Goal: Task Accomplishment & Management: Use online tool/utility

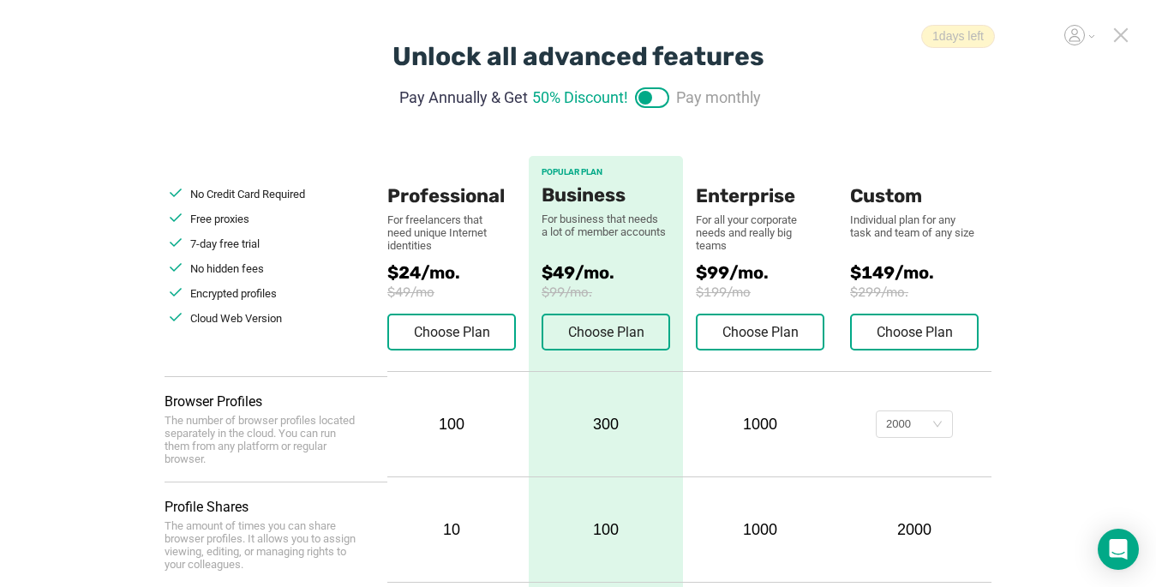
click at [1121, 32] on icon at bounding box center [1120, 34] width 15 height 15
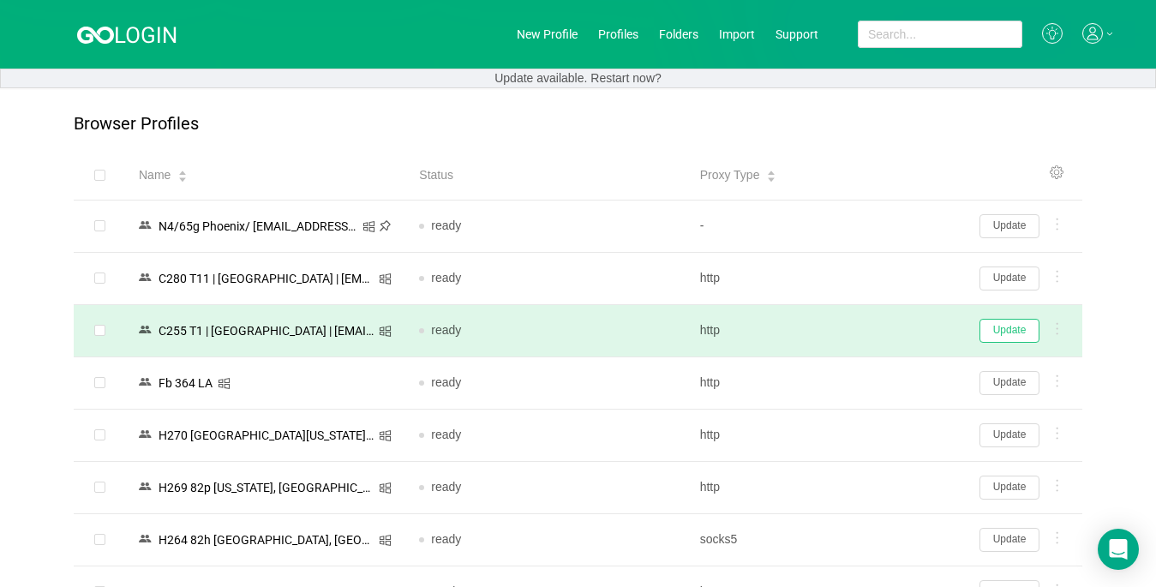
click at [1014, 331] on button "Update" at bounding box center [1009, 331] width 60 height 24
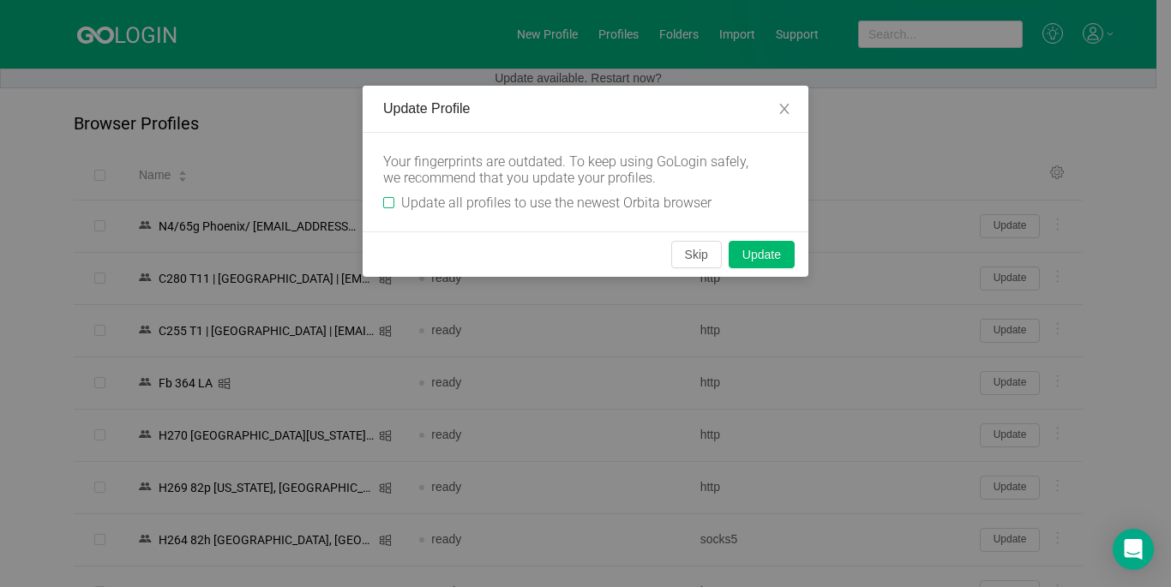
click at [394, 201] on span "Update all profiles to use the newest Orbita browser" at bounding box center [556, 203] width 324 height 16
click at [394, 201] on input "Update all profiles to use the newest Orbita browser" at bounding box center [388, 202] width 11 height 11
checkbox input "true"
click at [702, 254] on button "Skip" at bounding box center [696, 254] width 51 height 27
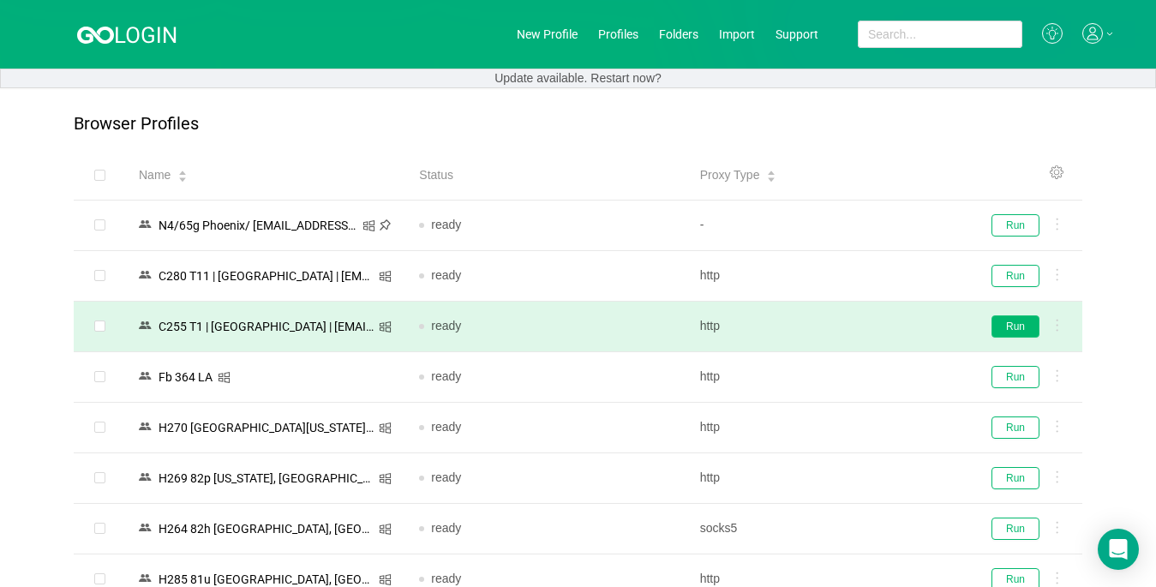
click at [1015, 328] on button "Run" at bounding box center [1015, 326] width 48 height 22
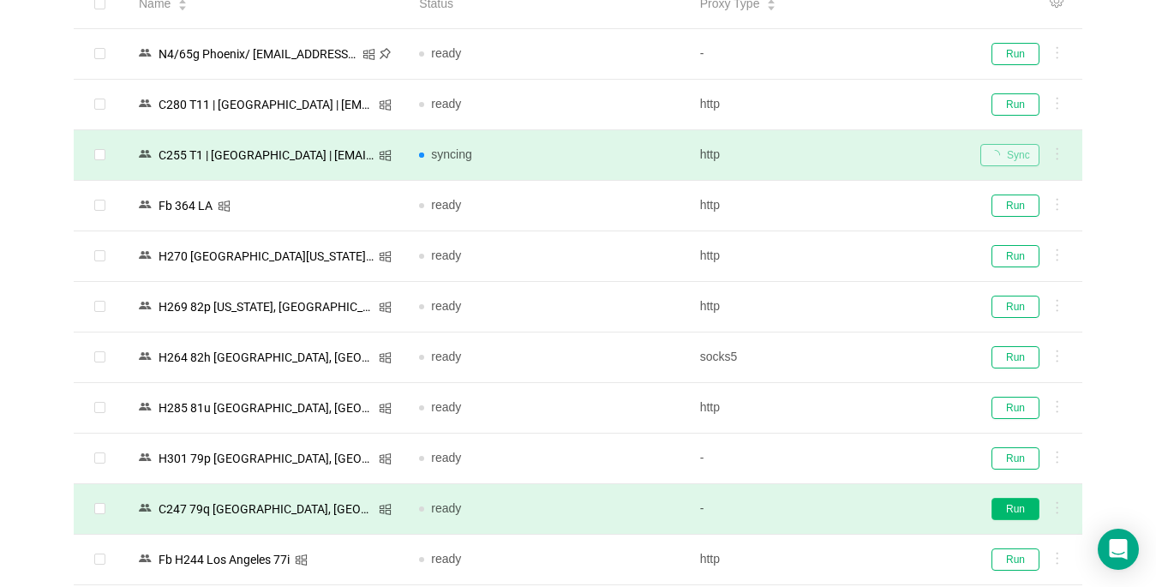
scroll to position [343, 0]
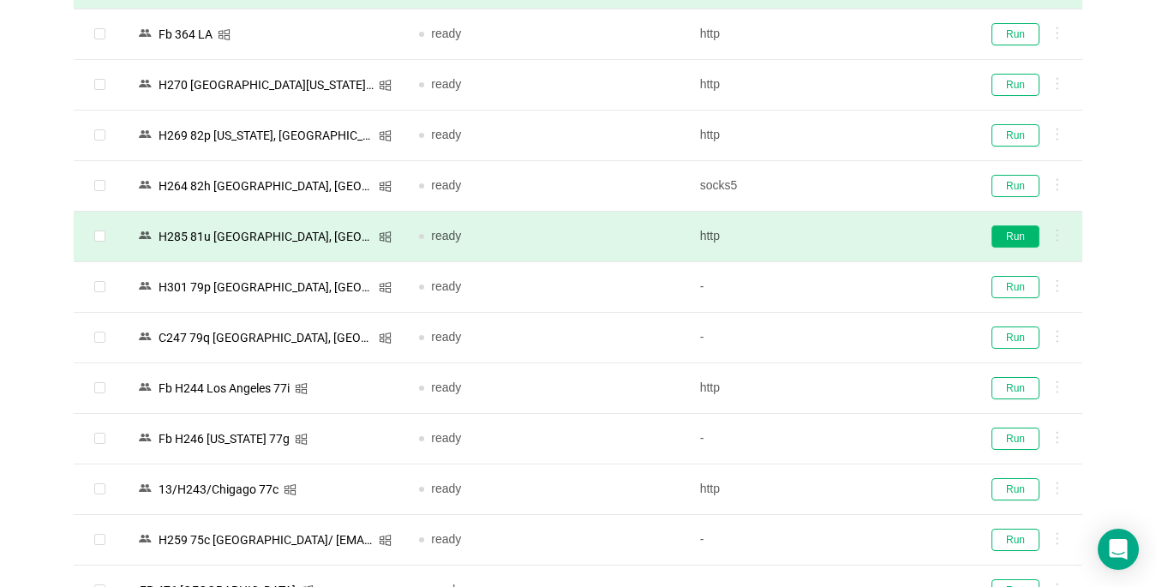
click at [1018, 240] on button "Run" at bounding box center [1015, 236] width 48 height 22
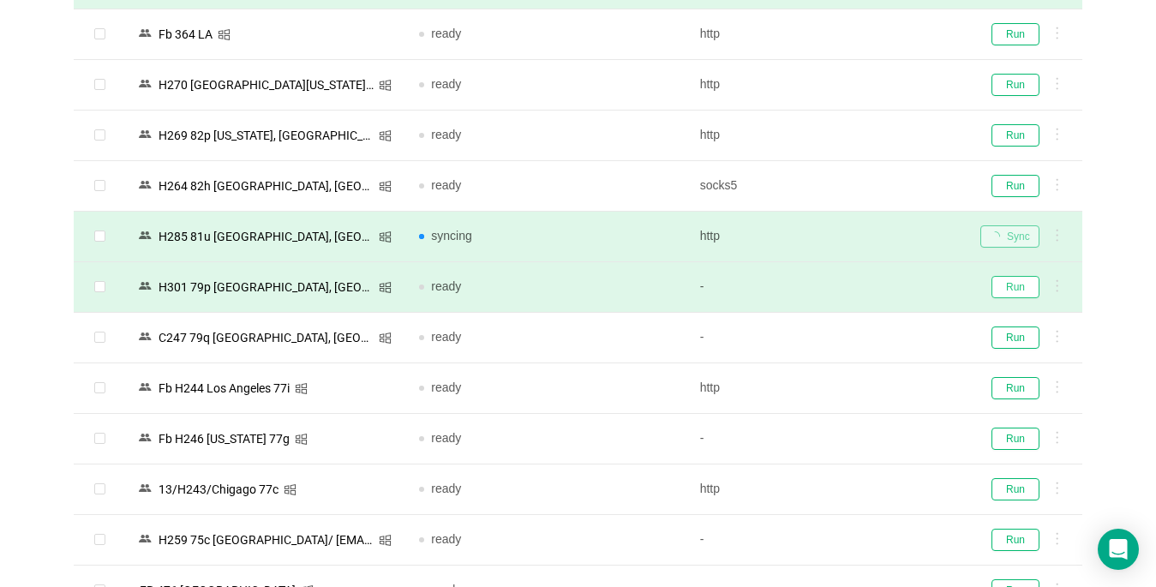
drag, startPoint x: 1027, startPoint y: 282, endPoint x: 1029, endPoint y: 267, distance: 14.8
click at [1024, 282] on button "Run" at bounding box center [1015, 287] width 48 height 22
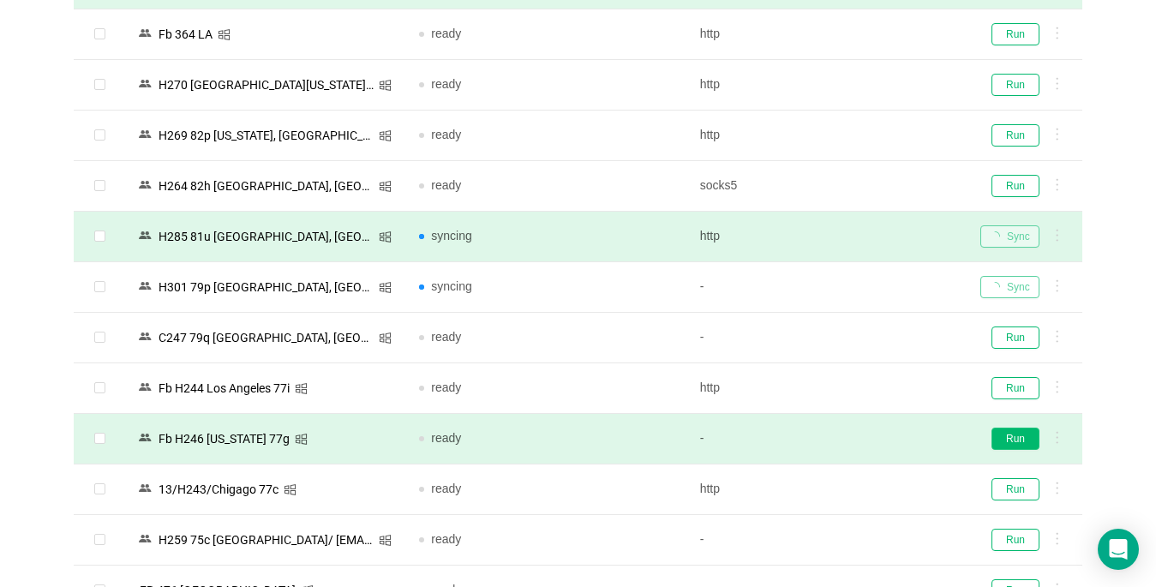
click at [1025, 443] on button "Run" at bounding box center [1015, 439] width 48 height 22
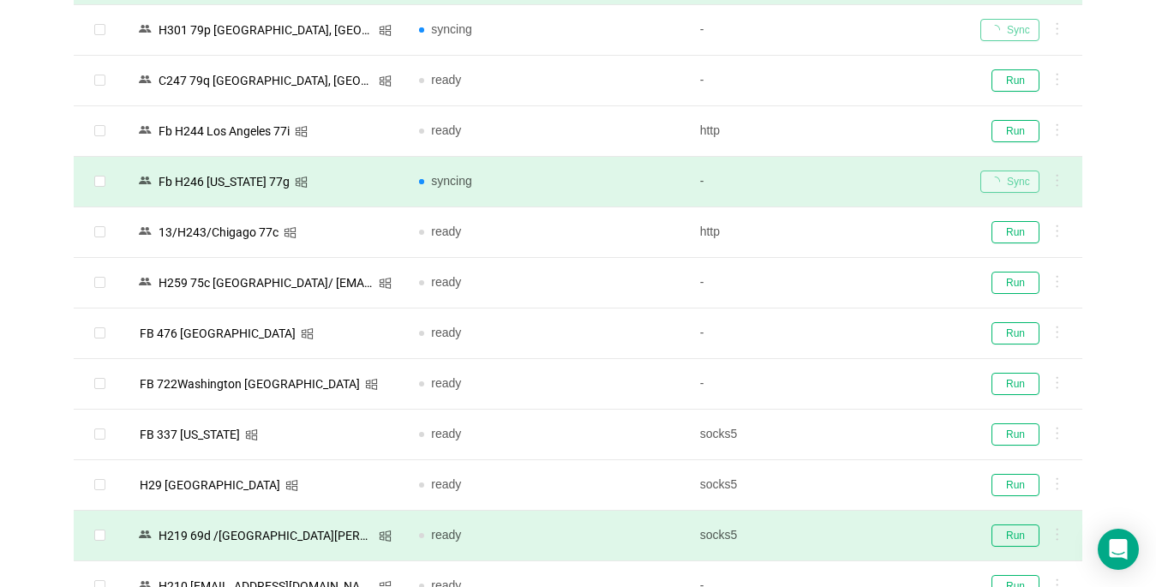
scroll to position [771, 0]
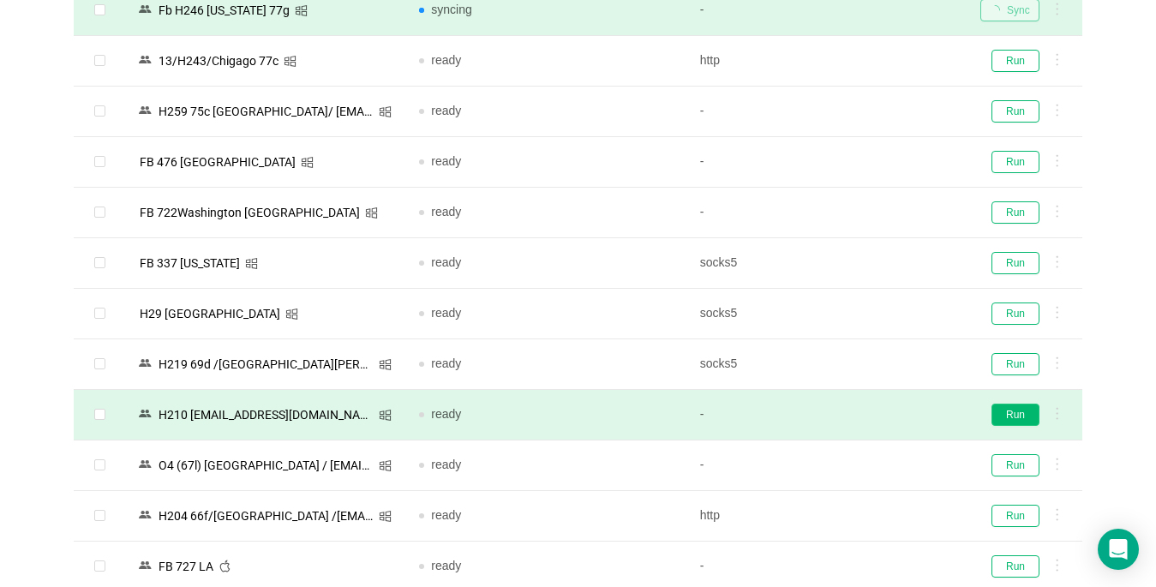
click at [1020, 410] on button "Run" at bounding box center [1015, 415] width 48 height 22
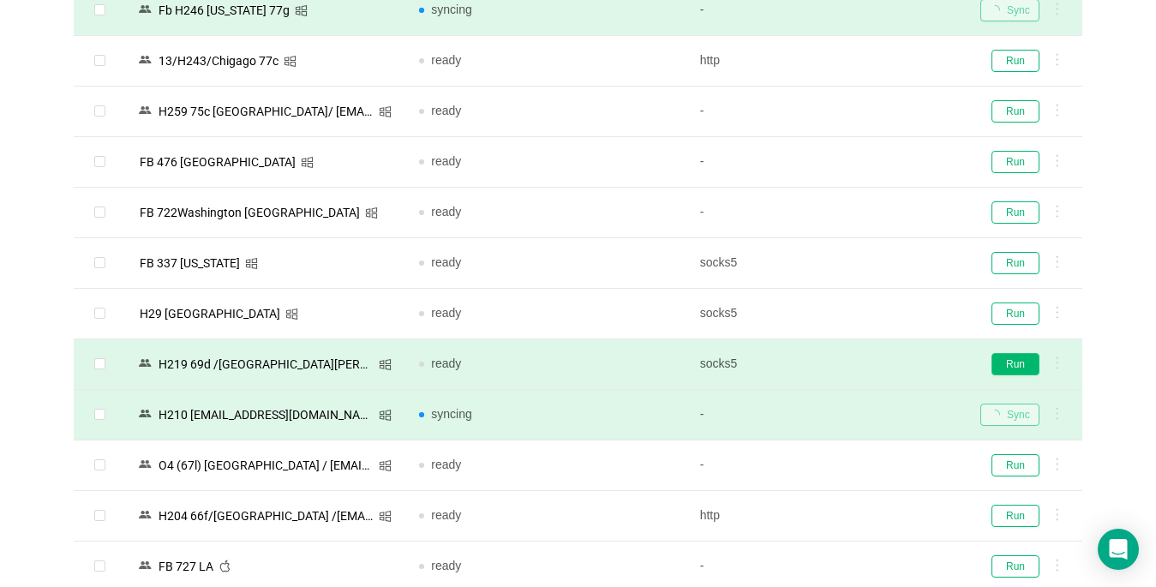
click at [1018, 360] on button "Run" at bounding box center [1015, 364] width 48 height 22
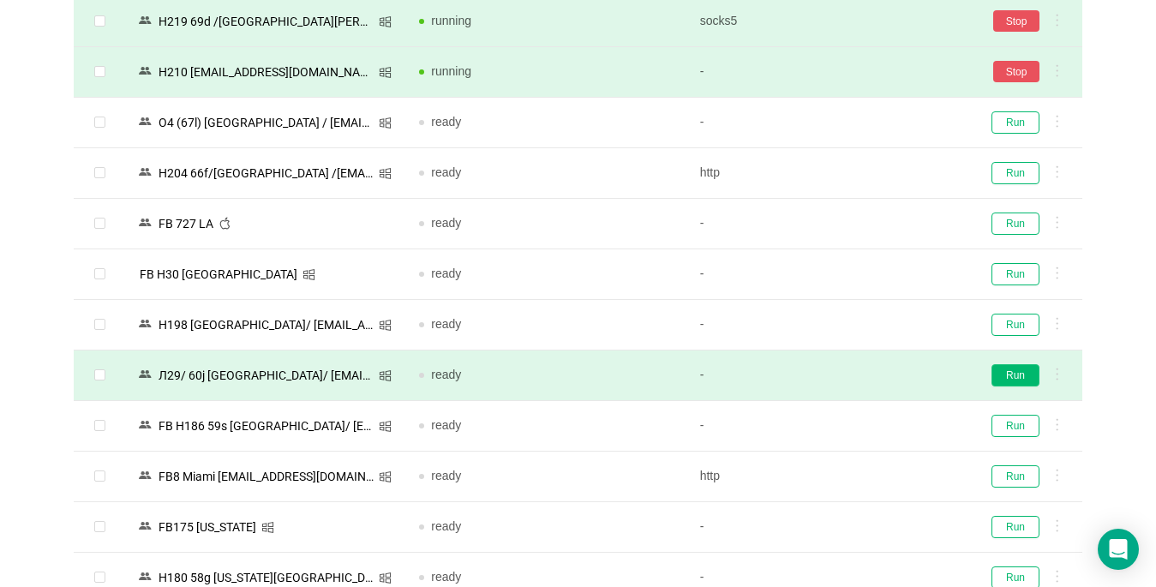
click at [1012, 380] on button "Run" at bounding box center [1015, 375] width 48 height 22
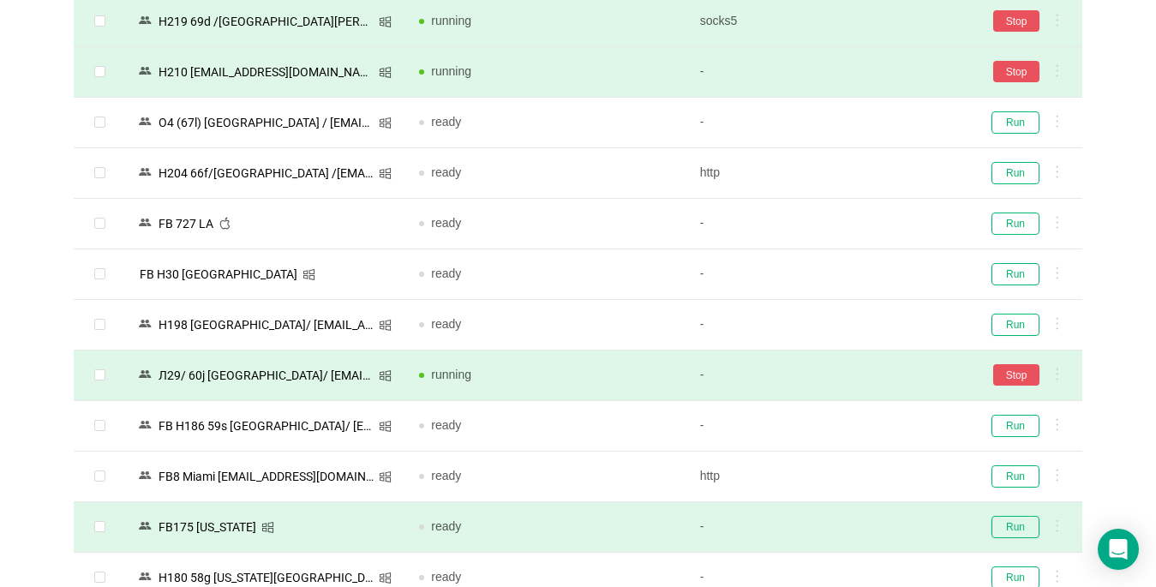
scroll to position [1457, 0]
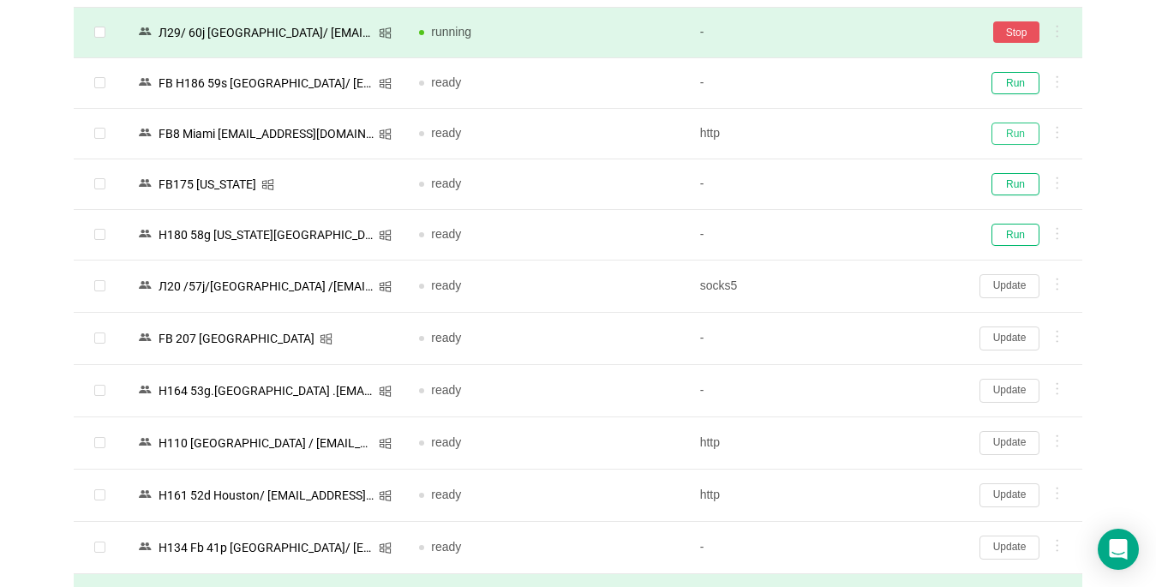
click at [1020, 134] on button "Run" at bounding box center [1015, 134] width 48 height 22
click at [1015, 178] on button "Run" at bounding box center [1015, 184] width 48 height 22
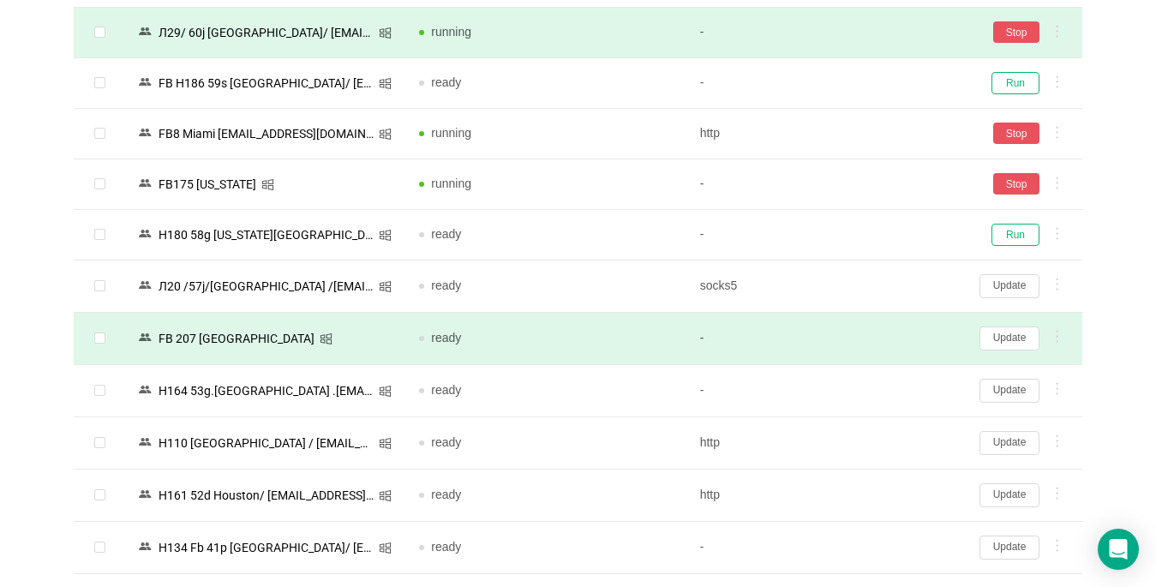
scroll to position [1628, 0]
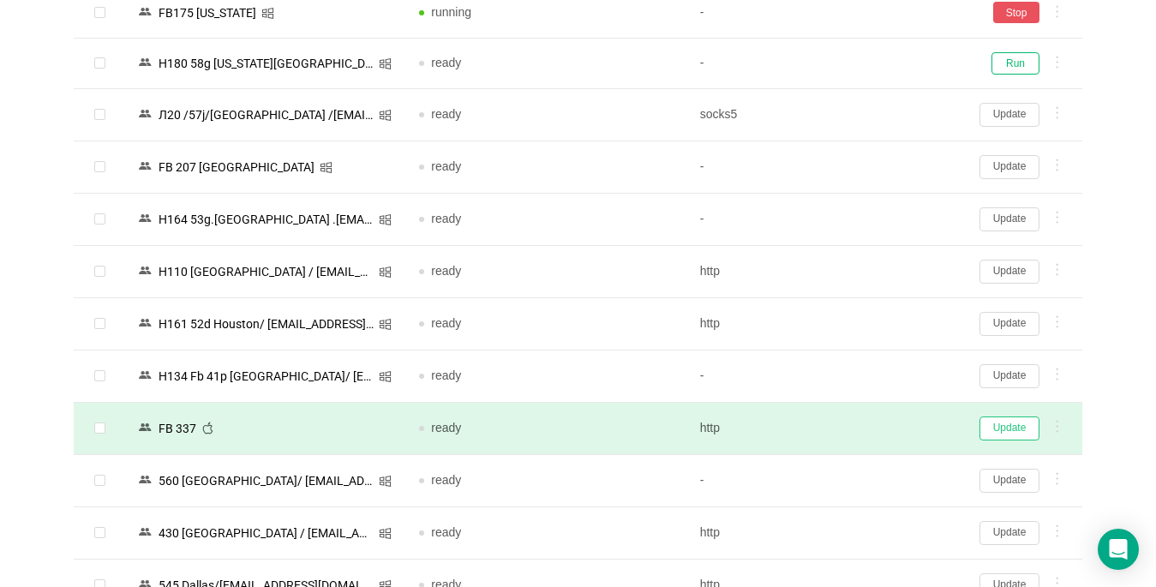
click at [1004, 422] on button "Update" at bounding box center [1009, 428] width 60 height 24
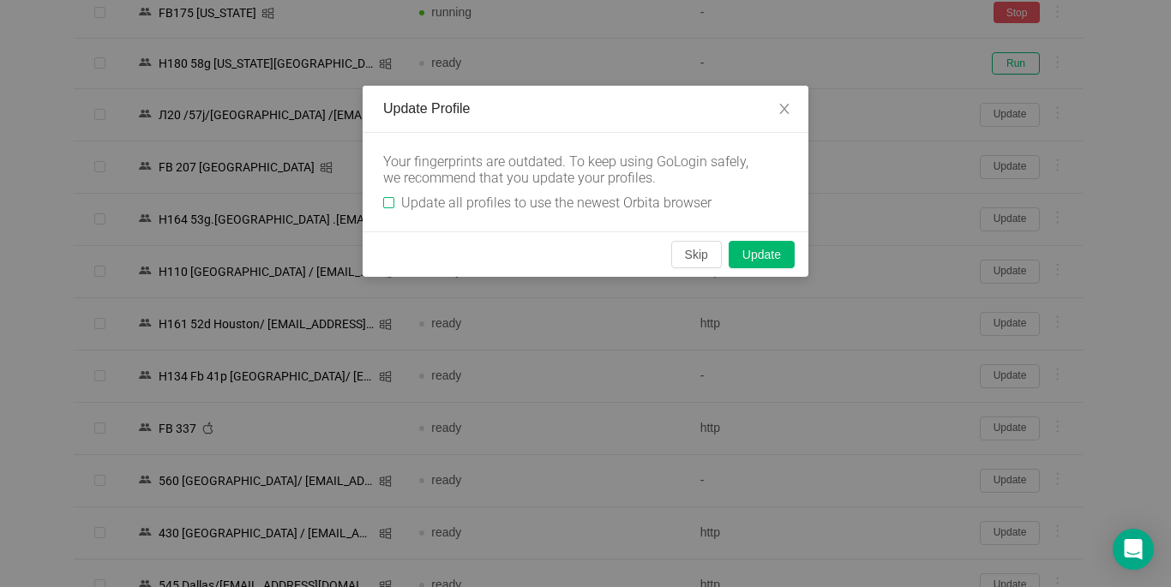
click at [387, 192] on div "Your fingerprints are outdated. To keep using GoLogin safely, we recommend that…" at bounding box center [585, 181] width 404 height 57
click at [390, 201] on input "Update all profiles to use the newest Orbita browser" at bounding box center [388, 202] width 11 height 11
checkbox input "true"
click at [687, 256] on button "Skip" at bounding box center [696, 254] width 51 height 27
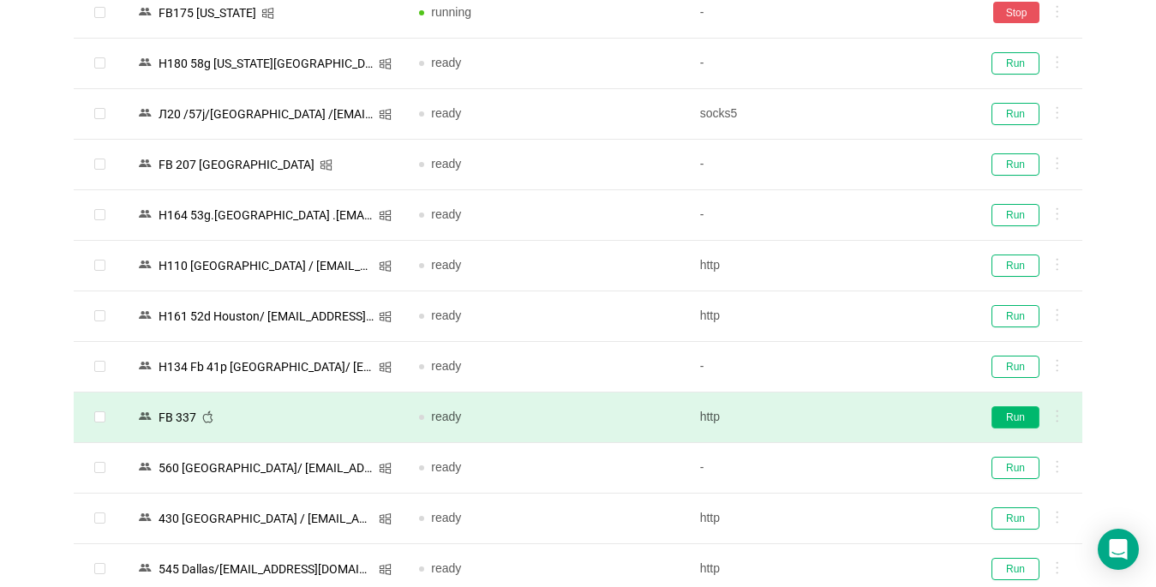
click at [1023, 416] on button "Run" at bounding box center [1015, 417] width 48 height 22
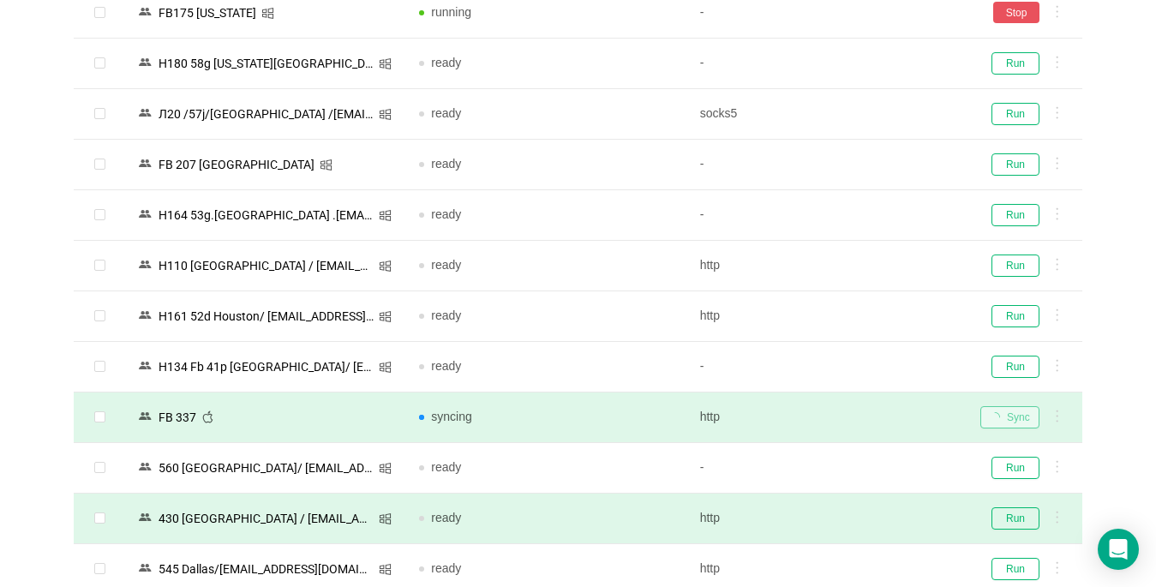
scroll to position [1885, 0]
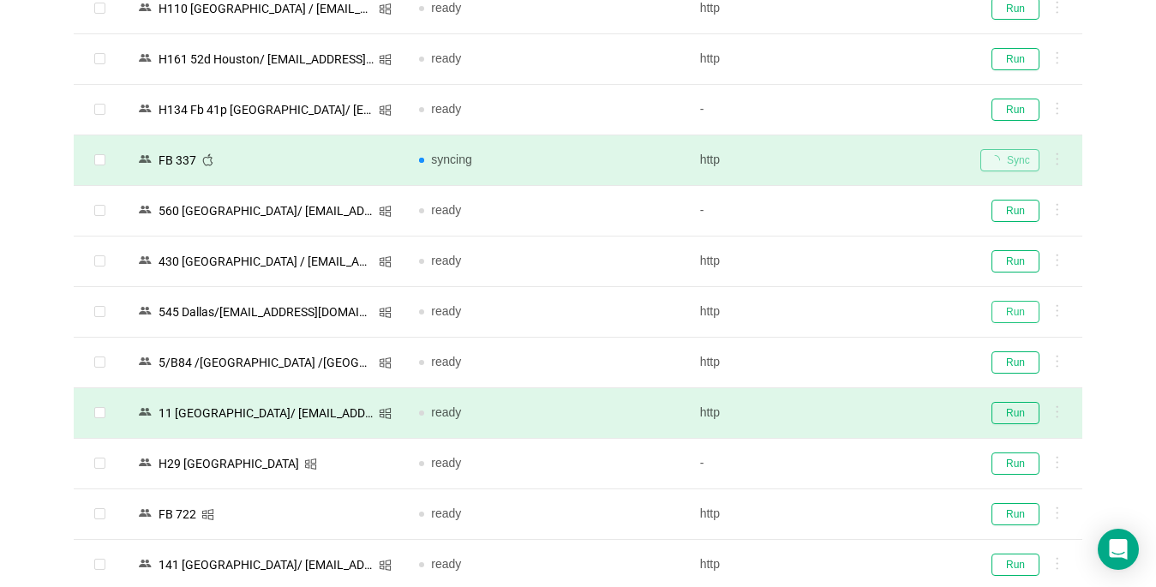
click at [1019, 310] on button "Run" at bounding box center [1015, 312] width 48 height 22
click at [1016, 407] on button "Run" at bounding box center [1015, 413] width 48 height 22
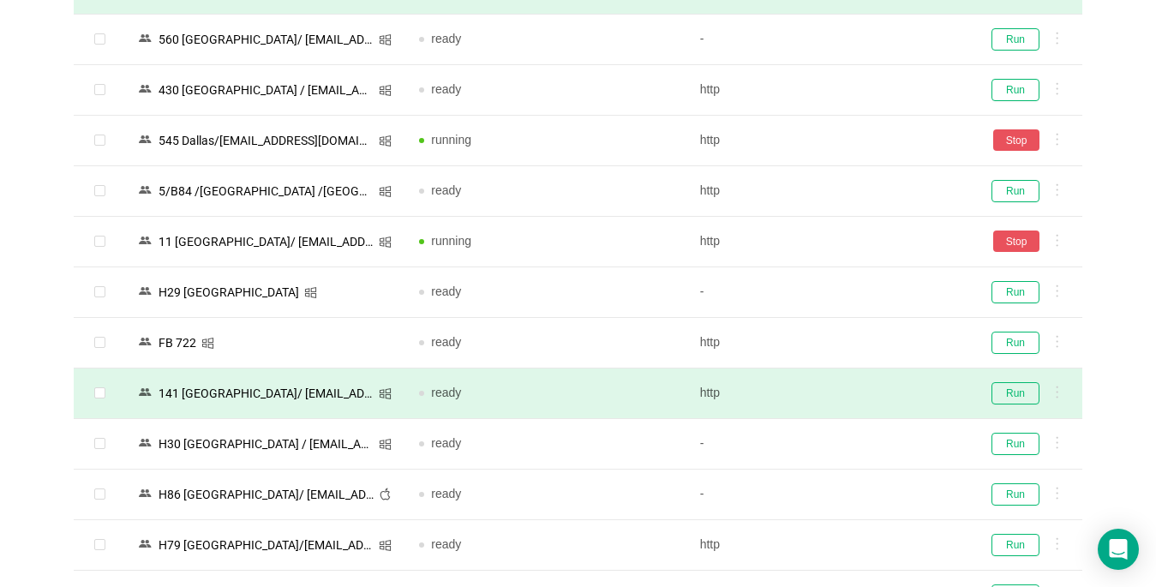
scroll to position [2142, 0]
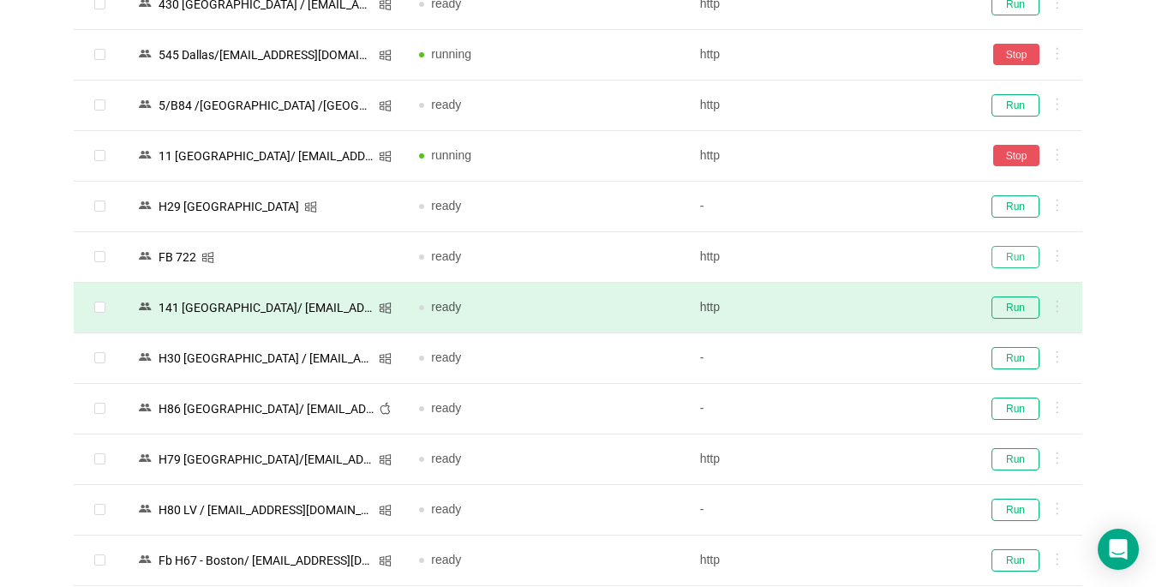
click at [1009, 252] on button "Run" at bounding box center [1015, 257] width 48 height 22
click at [1022, 306] on button "Run" at bounding box center [1015, 307] width 48 height 22
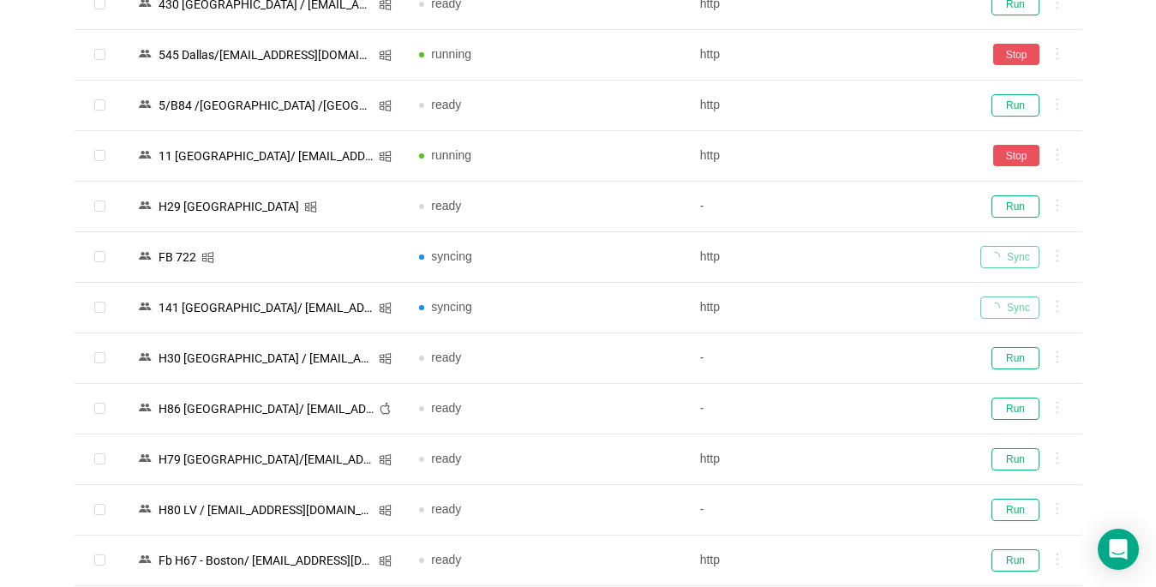
scroll to position [2399, 0]
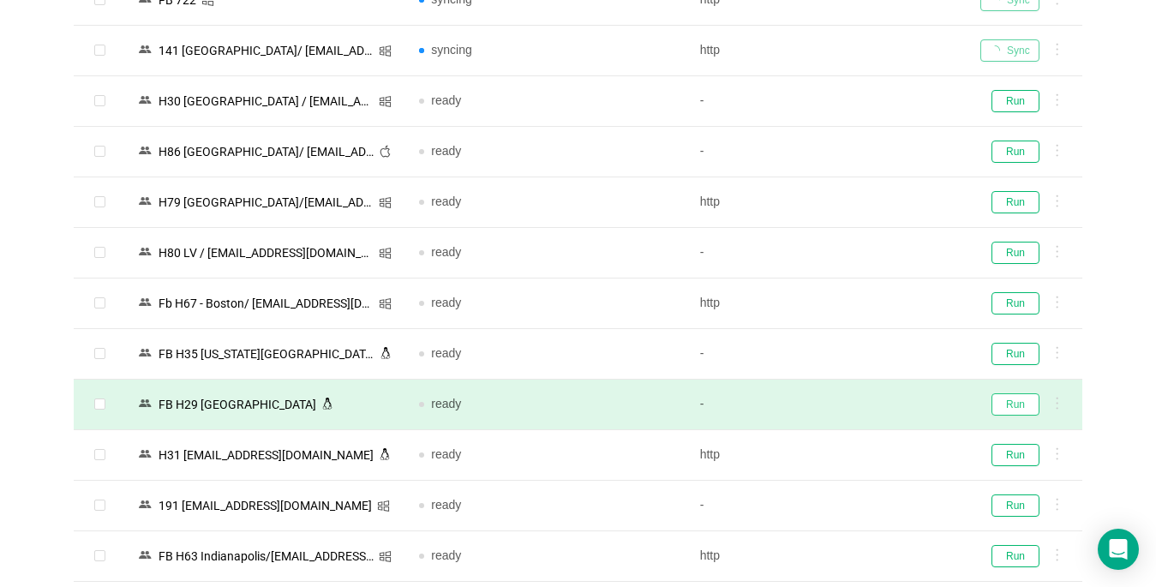
click at [1001, 403] on button "Run" at bounding box center [1015, 404] width 48 height 22
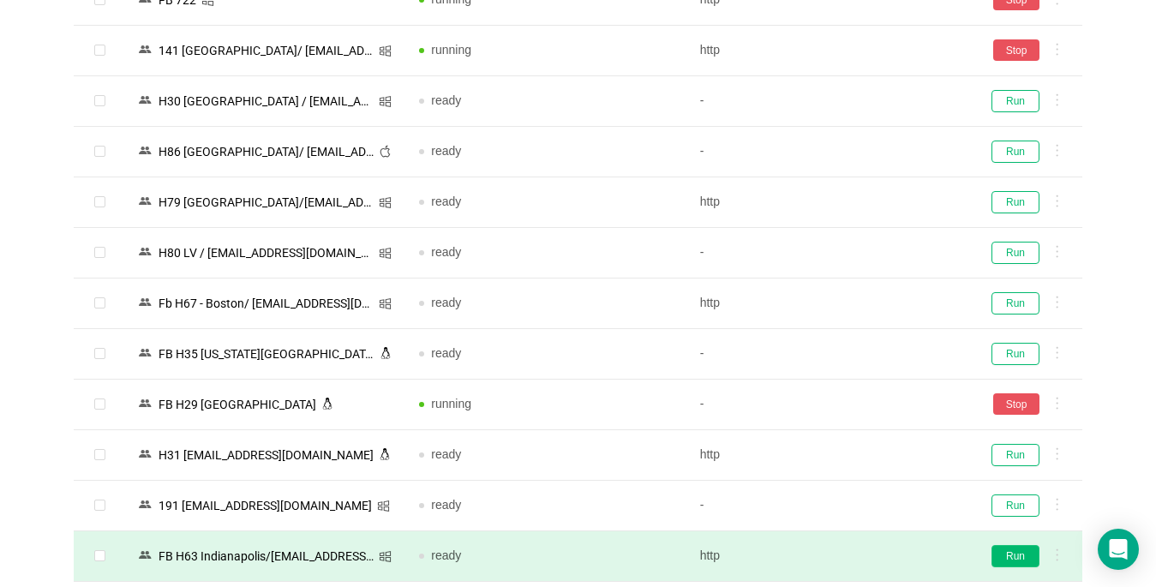
click at [1014, 553] on button "Run" at bounding box center [1015, 556] width 48 height 22
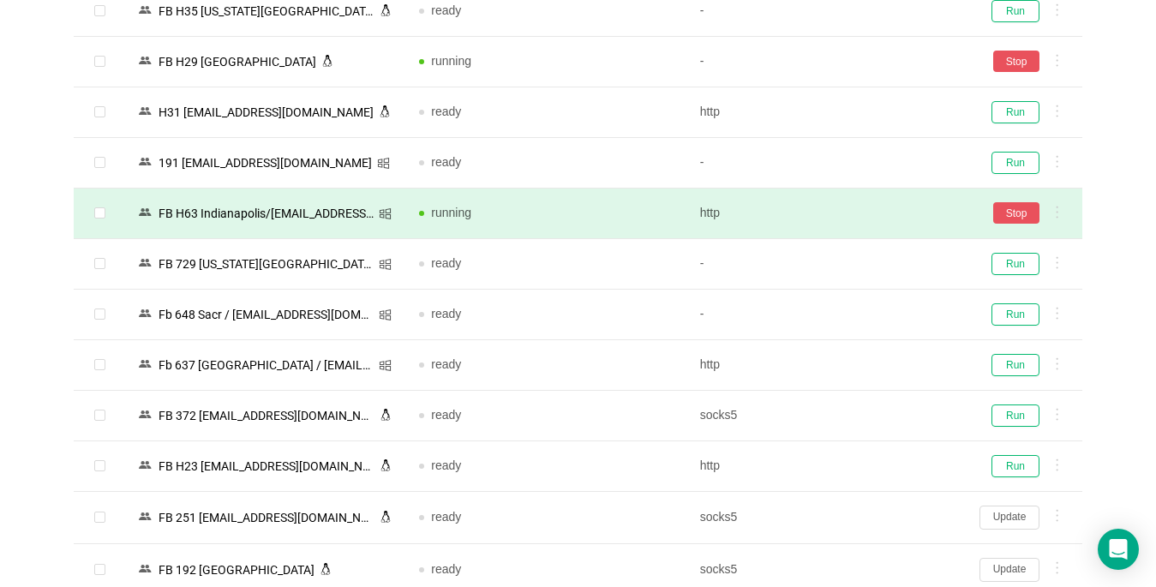
click at [1015, 515] on button "Update" at bounding box center [1009, 518] width 60 height 24
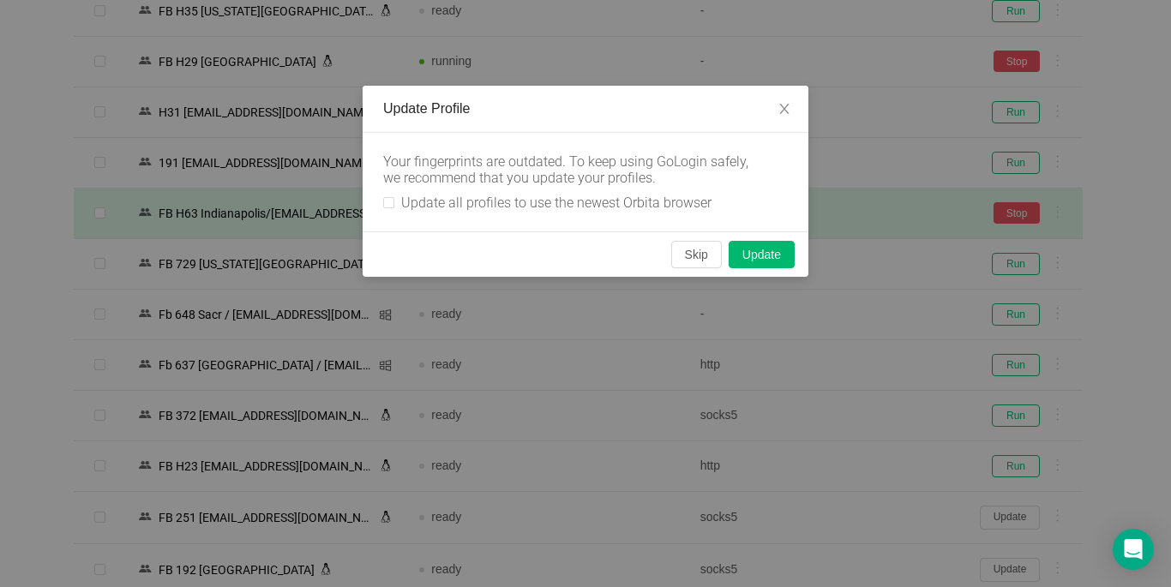
click at [382, 201] on div "Your fingerprints are outdated. To keep using GoLogin safely, we recommend that…" at bounding box center [585, 182] width 446 height 99
click at [388, 199] on input "Update all profiles to use the newest Orbita browser" at bounding box center [388, 202] width 11 height 11
checkbox input "true"
click at [698, 250] on button "Skip" at bounding box center [696, 254] width 51 height 27
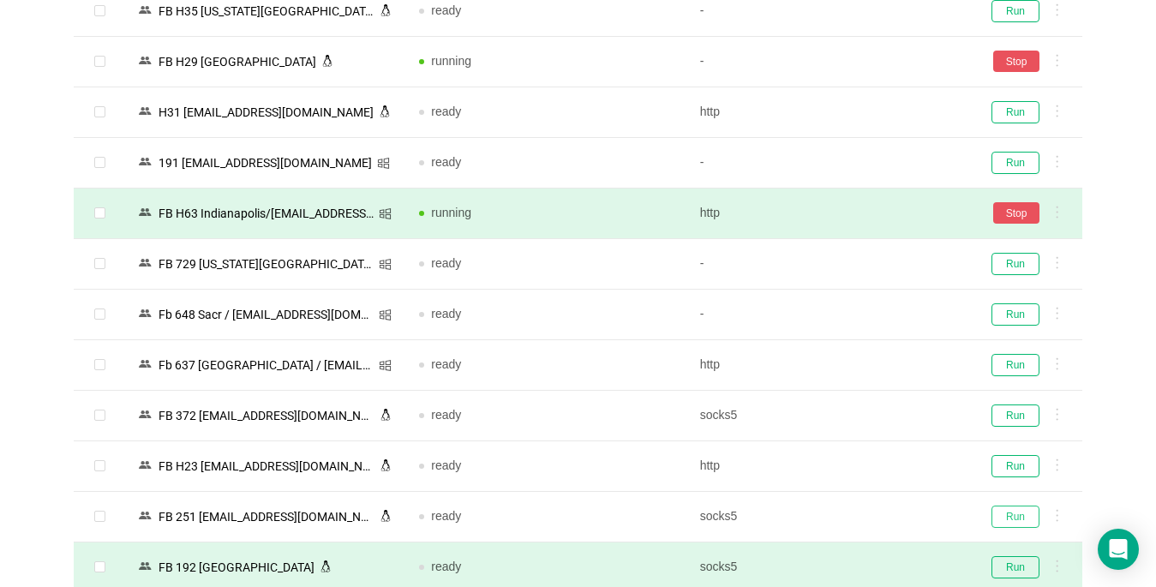
click at [1011, 517] on button "Run" at bounding box center [1015, 517] width 48 height 22
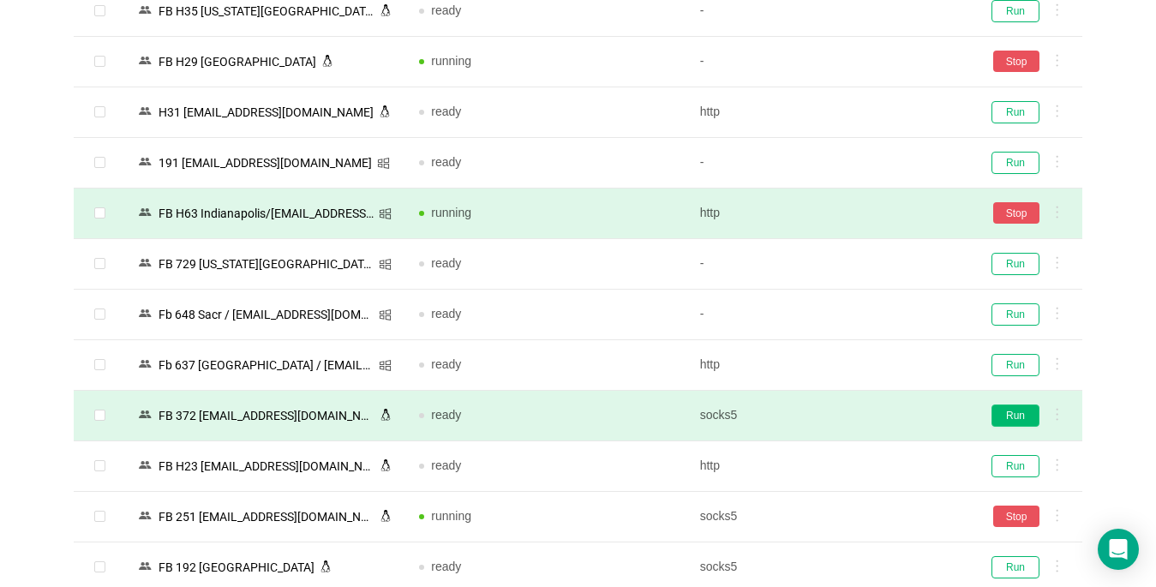
click at [1013, 415] on button "Run" at bounding box center [1015, 415] width 48 height 22
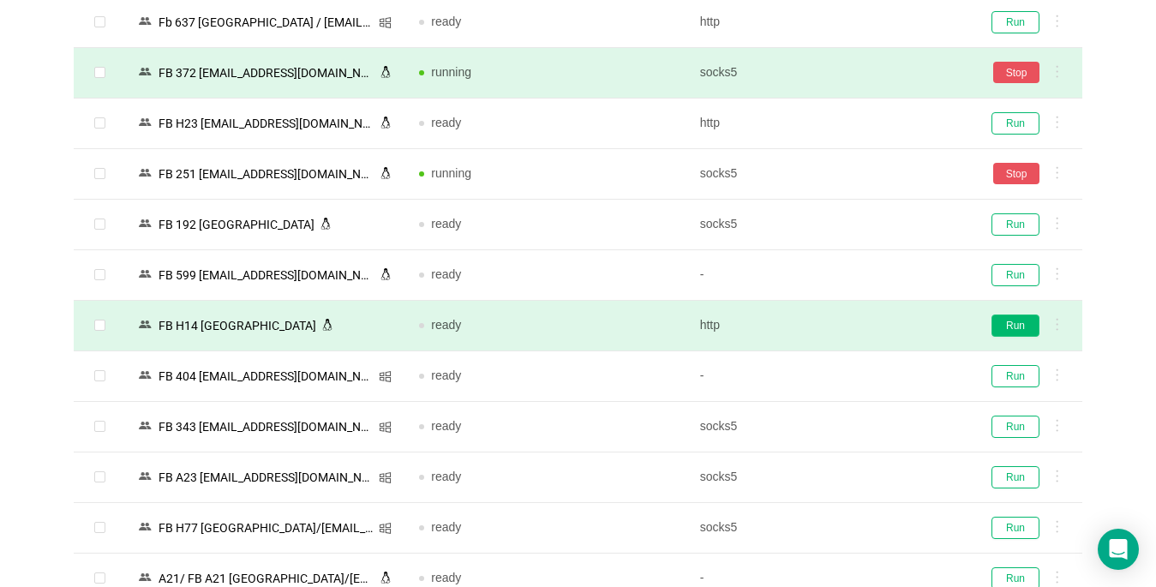
click at [1015, 326] on button "Run" at bounding box center [1015, 325] width 48 height 22
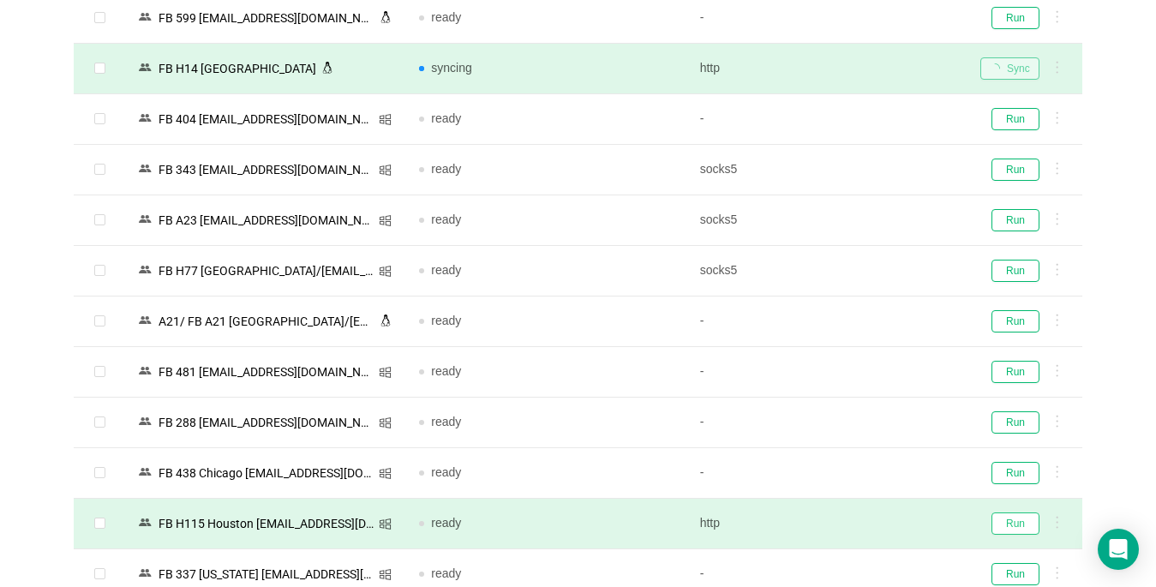
click at [1018, 521] on button "Run" at bounding box center [1015, 523] width 48 height 22
